Goal: Task Accomplishment & Management: Manage account settings

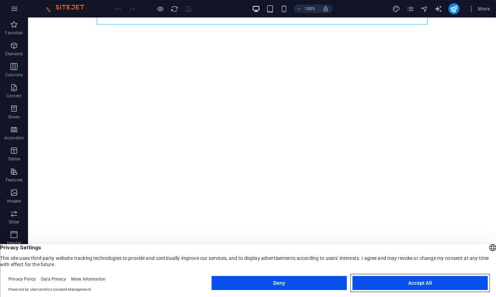
click at [405, 290] on button "Accept All" at bounding box center [419, 283] width 135 height 14
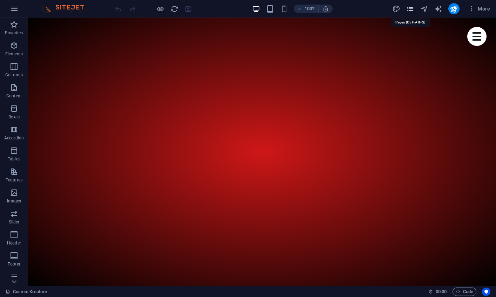
click at [413, 9] on icon "pages" at bounding box center [410, 9] width 8 height 8
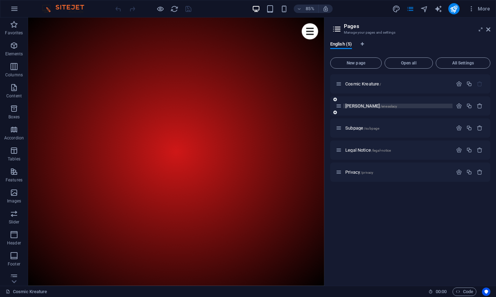
click at [355, 107] on span "[PERSON_NAME] /eneaslacy" at bounding box center [371, 105] width 52 height 5
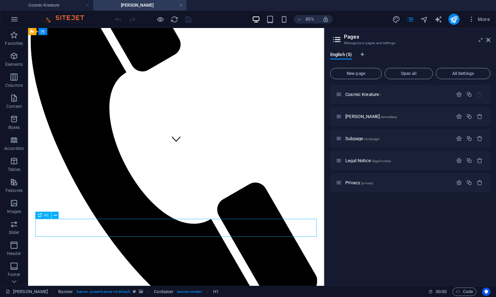
scroll to position [164, 0]
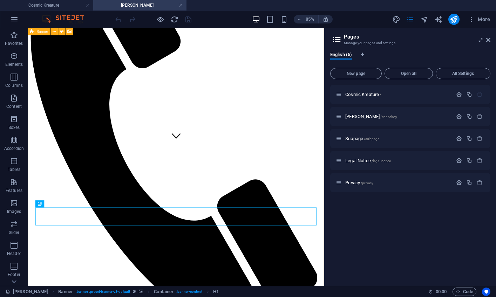
click at [44, 32] on span "Banner" at bounding box center [43, 32] width 12 height 4
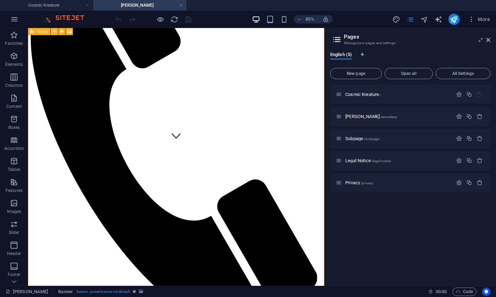
click at [54, 32] on icon at bounding box center [54, 31] width 3 height 6
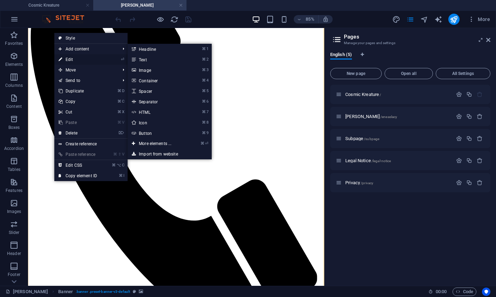
click at [76, 59] on link "⏎ Edit" at bounding box center [77, 59] width 47 height 11
select select "vh"
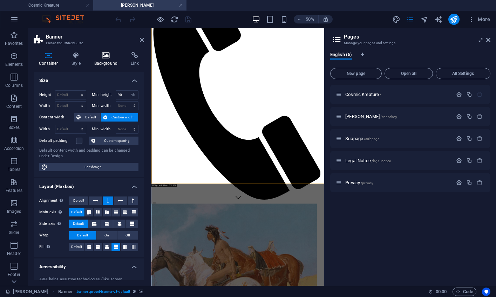
click at [107, 53] on icon at bounding box center [106, 55] width 34 height 7
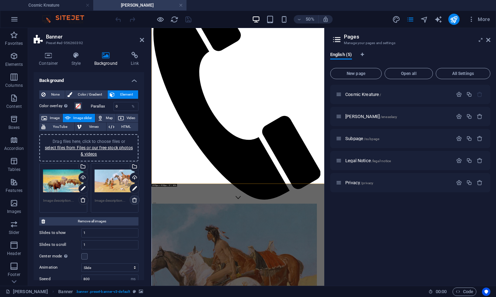
click at [132, 201] on icon at bounding box center [135, 200] width 6 height 6
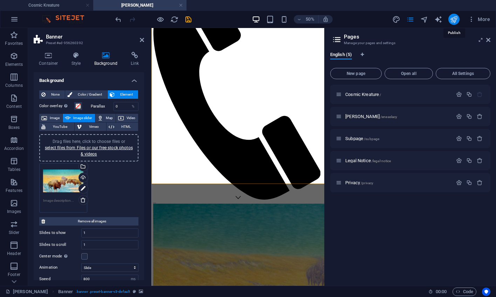
click at [453, 19] on icon "publish" at bounding box center [454, 19] width 8 height 8
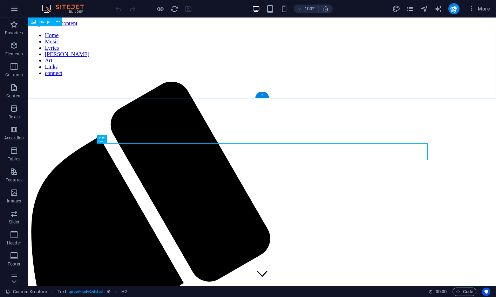
scroll to position [796, 0]
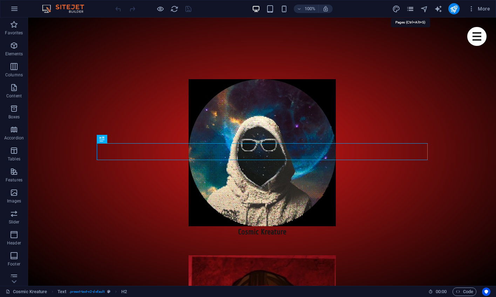
click at [411, 7] on icon "pages" at bounding box center [410, 9] width 8 height 8
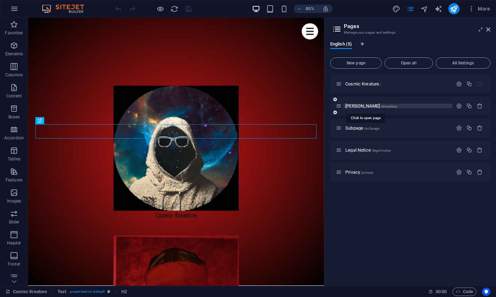
click at [358, 107] on span "[PERSON_NAME] /eneaslacy" at bounding box center [371, 105] width 52 height 5
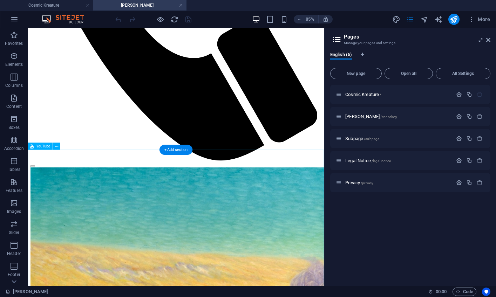
scroll to position [391, 0]
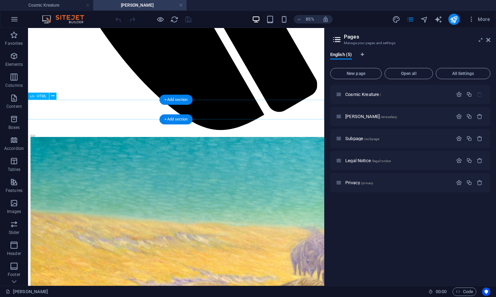
click at [52, 97] on icon at bounding box center [52, 96] width 3 height 6
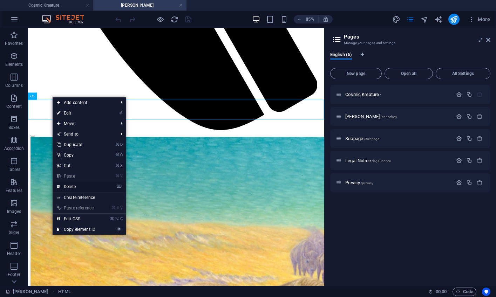
click at [76, 186] on link "⌦ Delete" at bounding box center [76, 186] width 47 height 11
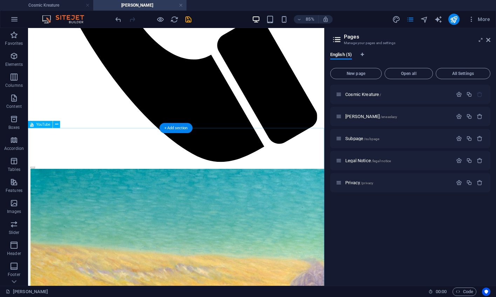
scroll to position [368, 0]
